Goal: Task Accomplishment & Management: Complete application form

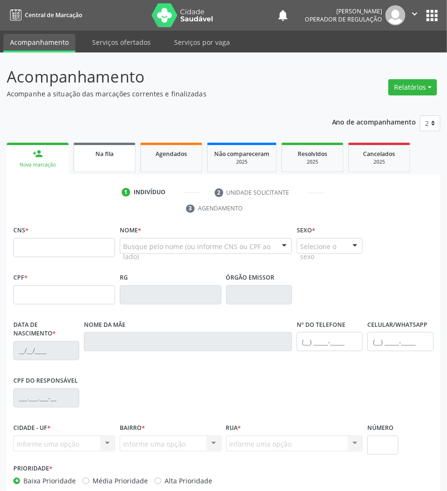
click at [123, 164] on link "Na fila" at bounding box center [105, 158] width 62 height 30
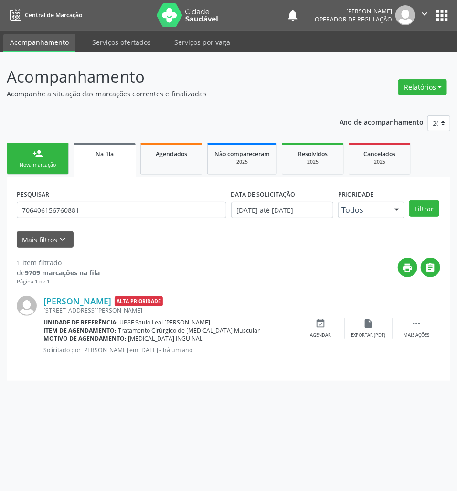
drag, startPoint x: 88, startPoint y: 226, endPoint x: 81, endPoint y: 215, distance: 13.5
click at [88, 226] on form "PESQUISAR 706406156760881 DATA DE SOLICITAÇÃO [DATE] até [DATE] Prioridade Todo…" at bounding box center [228, 217] width 423 height 61
click at [79, 213] on input "706406156760881" at bounding box center [122, 210] width 210 height 16
type input "709804071639394"
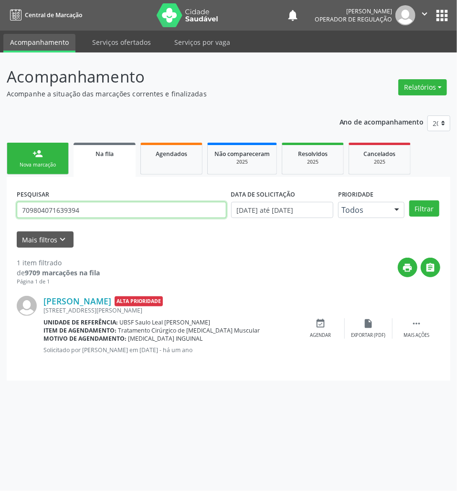
click at [409, 200] on button "Filtrar" at bounding box center [424, 208] width 30 height 16
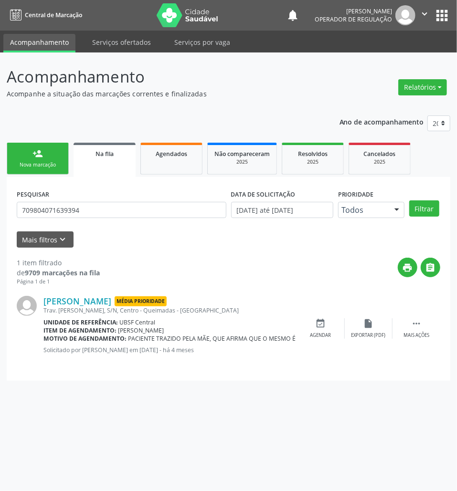
drag, startPoint x: 331, startPoint y: 318, endPoint x: 29, endPoint y: 212, distance: 319.8
click at [327, 317] on div "[PERSON_NAME] Média Prioridade Trav. [PERSON_NAME], S/N, Centro - Queimadas - […" at bounding box center [228, 328] width 423 height 85
click at [323, 327] on icon "event_available" at bounding box center [321, 323] width 11 height 11
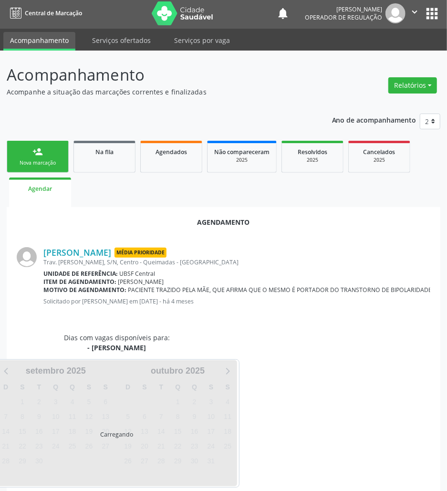
scroll to position [15, 0]
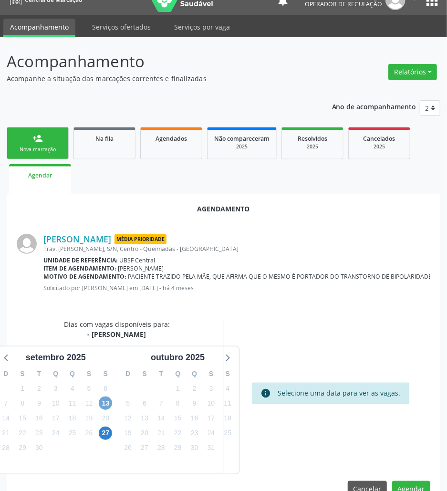
click at [108, 398] on span "13" at bounding box center [105, 403] width 13 height 13
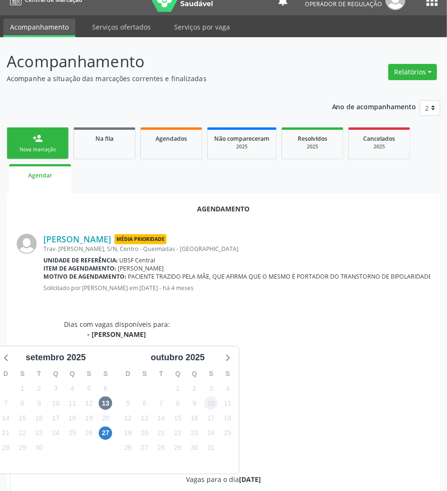
drag, startPoint x: 354, startPoint y: 456, endPoint x: 211, endPoint y: 398, distance: 154.8
radio input "true"
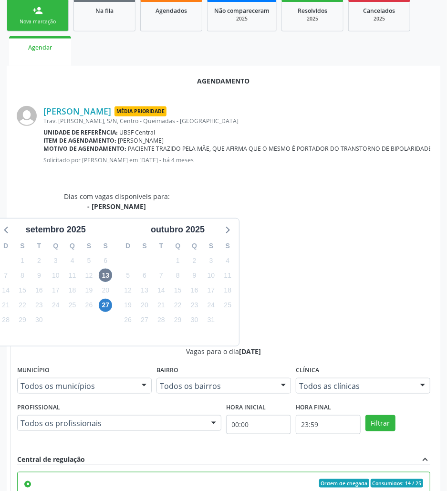
scroll to position [198, 0]
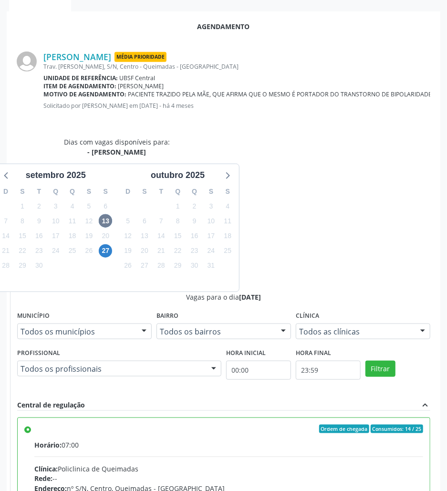
click at [407, 456] on div "Agendamento [PERSON_NAME] Média Prioridade Trav. [PERSON_NAME], S/N, Centro - Q…" at bounding box center [224, 322] width 434 height 623
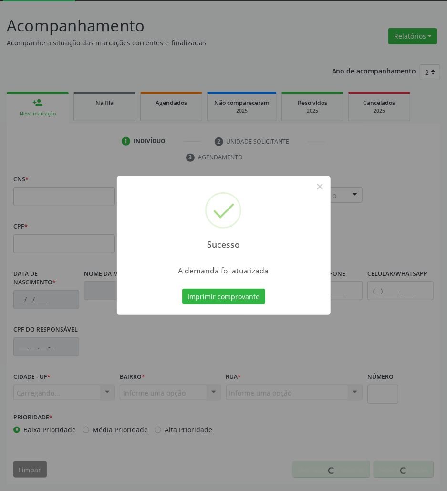
scroll to position [52, 0]
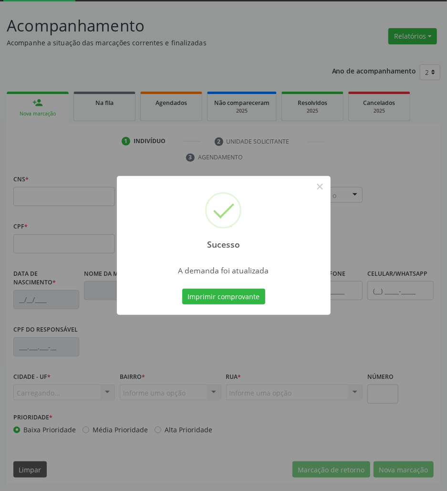
click at [182, 289] on button "Imprimir comprovante" at bounding box center [223, 297] width 83 height 16
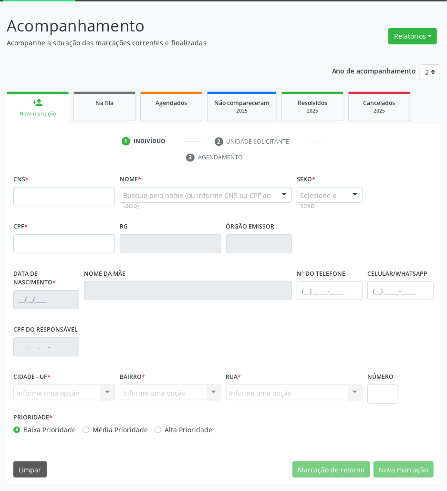
drag, startPoint x: 102, startPoint y: 112, endPoint x: 26, endPoint y: 126, distance: 77.2
click at [100, 112] on link "Na fila" at bounding box center [105, 107] width 62 height 30
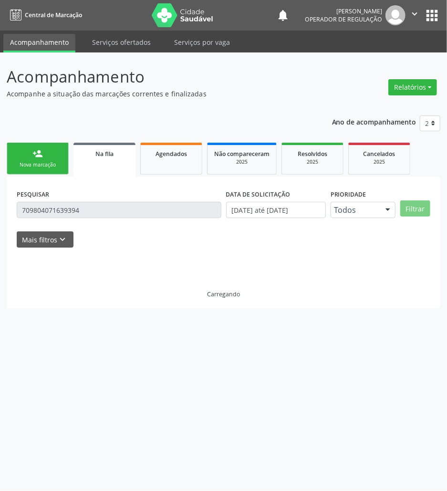
scroll to position [0, 0]
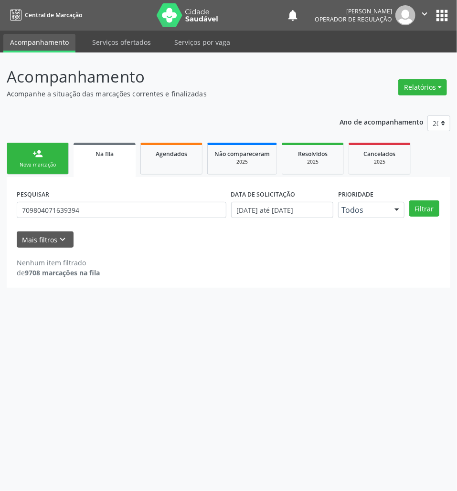
click at [23, 146] on link "person_add Nova marcação" at bounding box center [38, 159] width 62 height 32
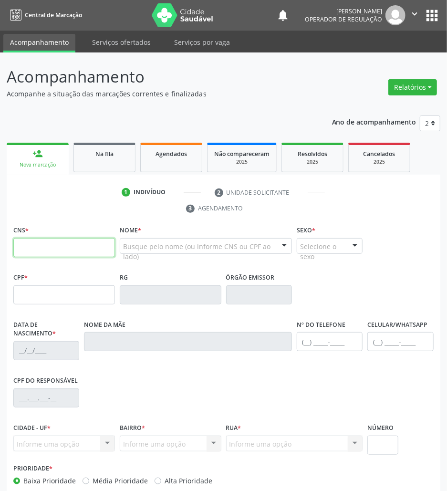
click at [98, 246] on input "text" at bounding box center [64, 247] width 102 height 19
paste input "898 0048 1792 5665"
type input "898 0048 1792 5665"
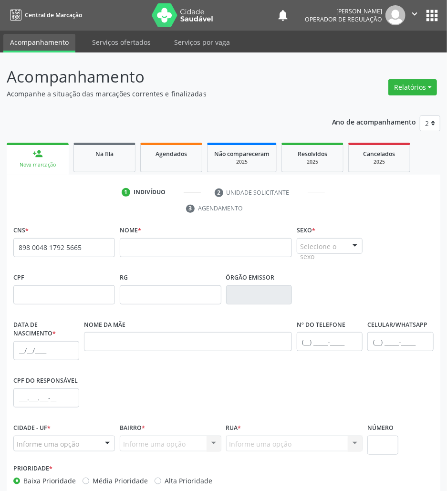
click at [438, 16] on button "apps" at bounding box center [432, 15] width 17 height 17
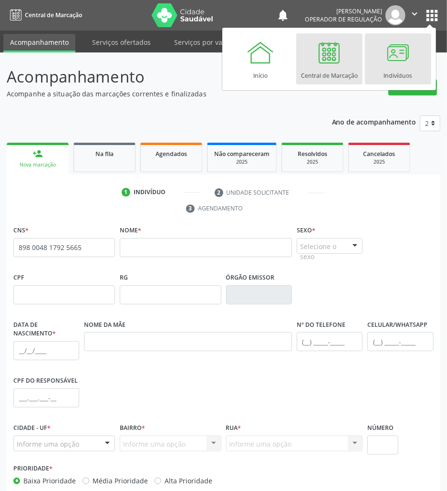
click at [412, 69] on link "Indivíduos" at bounding box center [398, 58] width 66 height 51
